Goal: Information Seeking & Learning: Learn about a topic

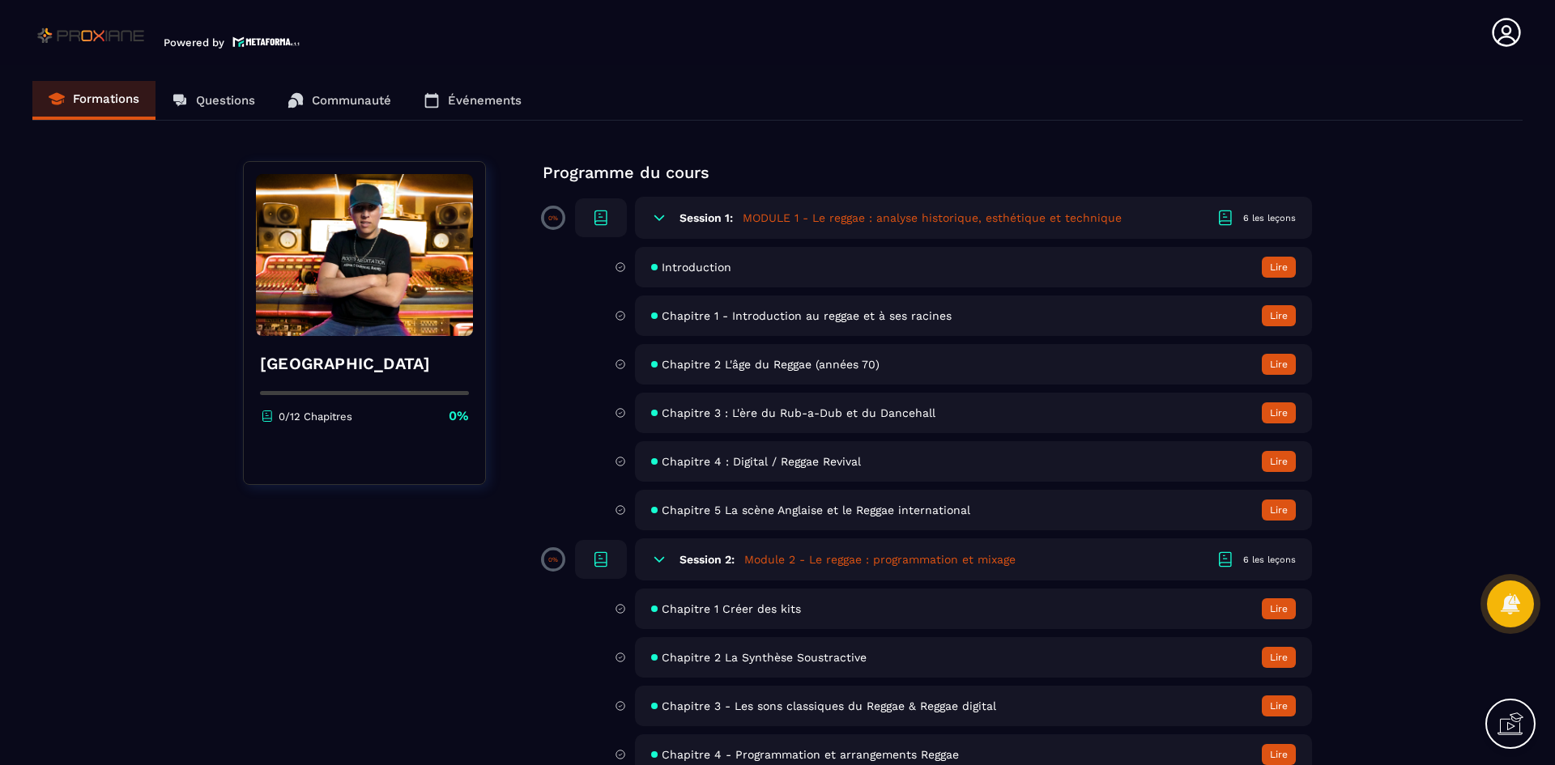
click at [799, 313] on span "Chapitre 1 - Introduction au reggae et à ses racines" at bounding box center [807, 315] width 290 height 13
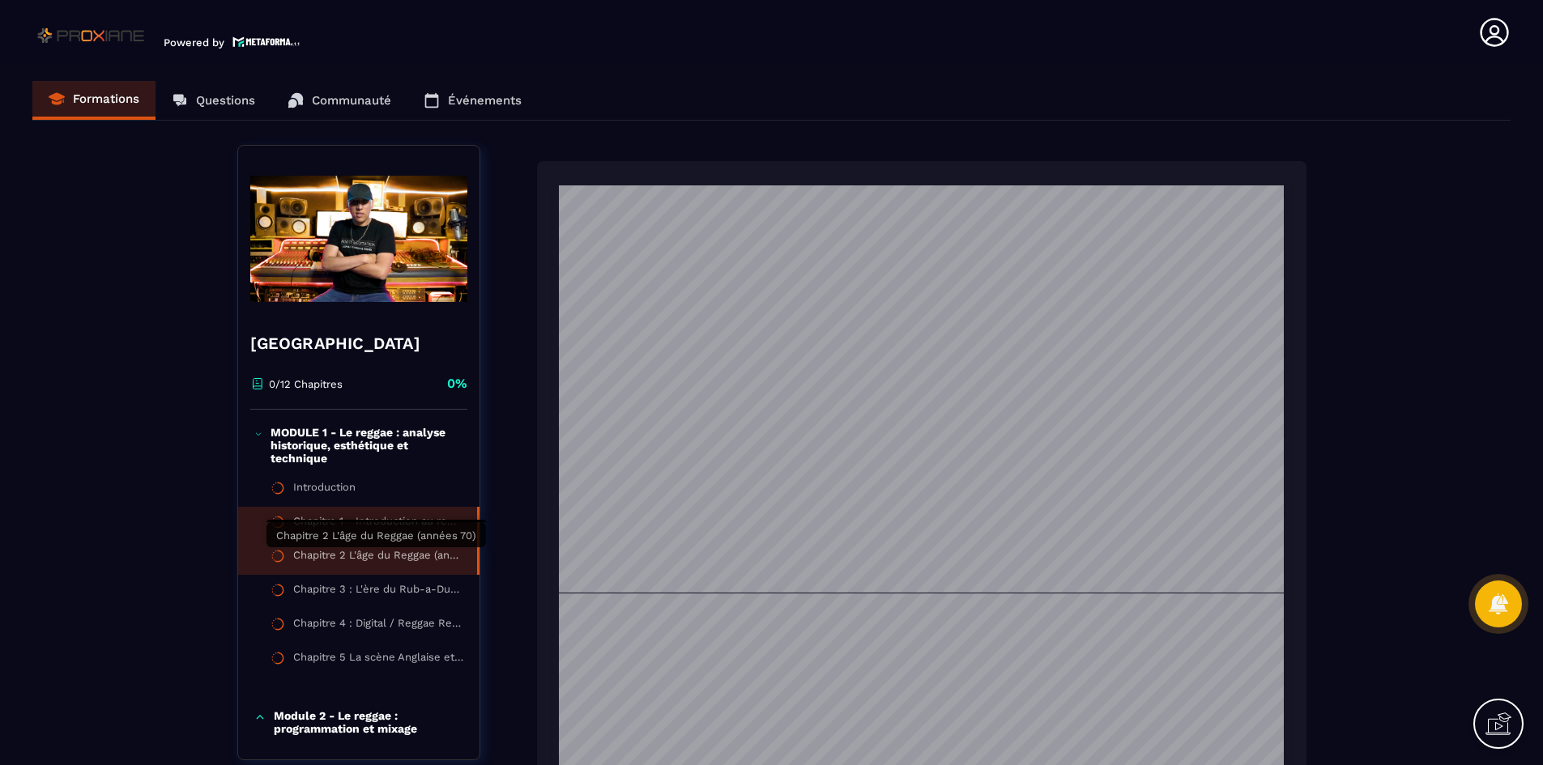
click at [361, 561] on div "Chapitre 2 L'âge du Reggae (années 70)" at bounding box center [377, 558] width 168 height 18
click at [1501, 32] on icon at bounding box center [1494, 32] width 32 height 32
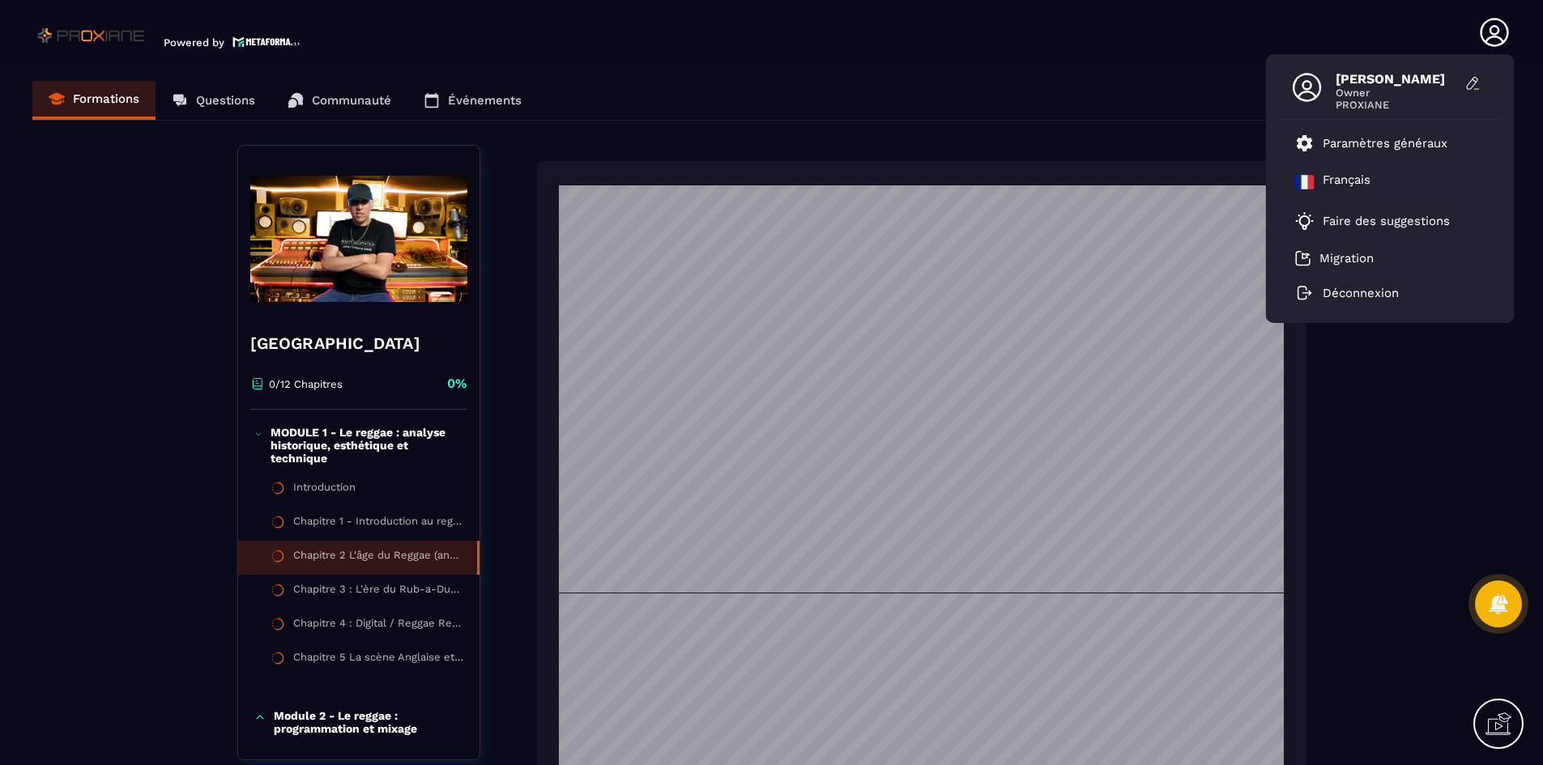
click at [901, 87] on div "Formations Questions Communauté Événements" at bounding box center [771, 101] width 1478 height 40
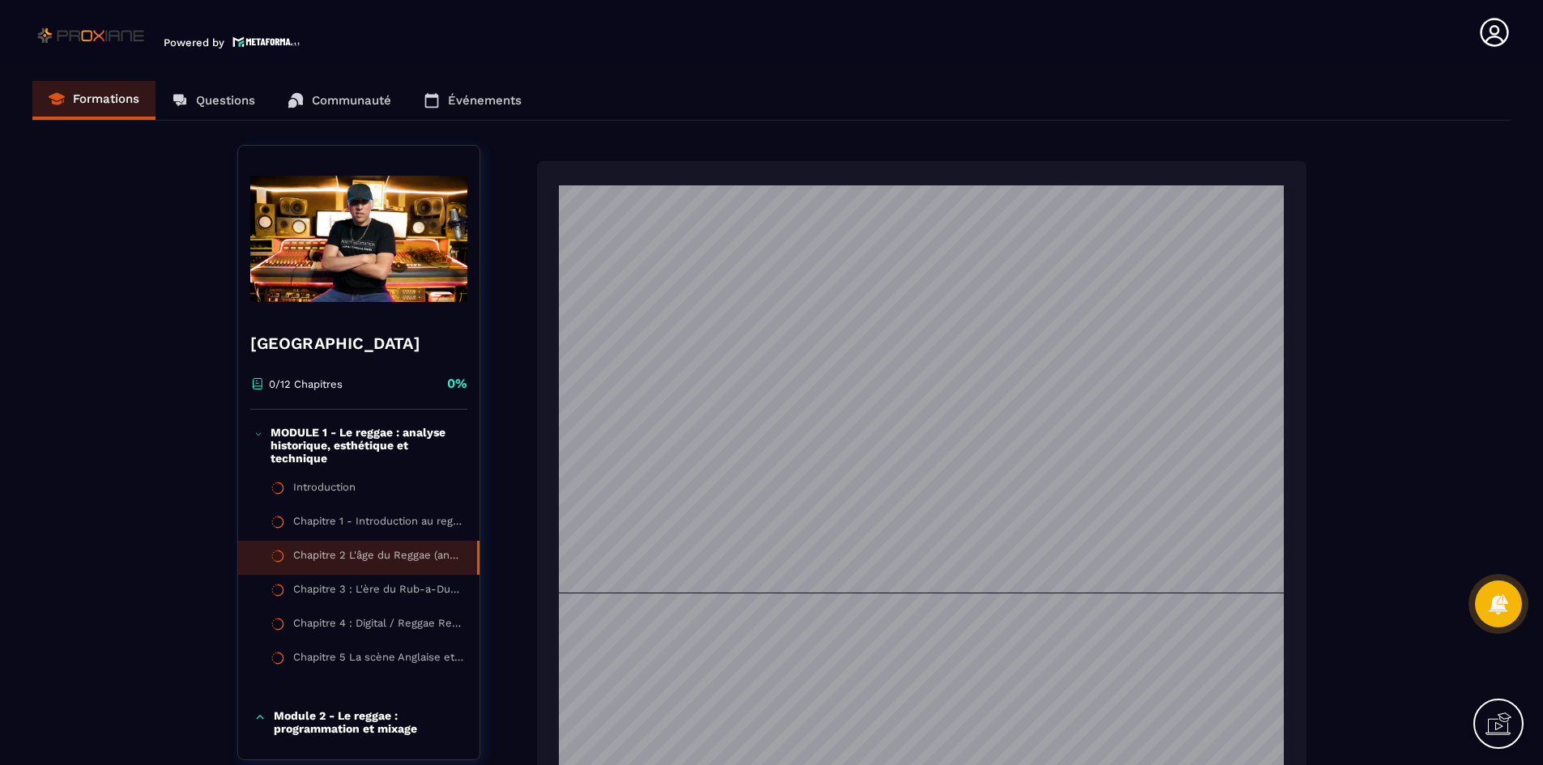
click at [97, 107] on div "Formations Questions Communauté Événements" at bounding box center [771, 101] width 1478 height 40
